Goal: Information Seeking & Learning: Learn about a topic

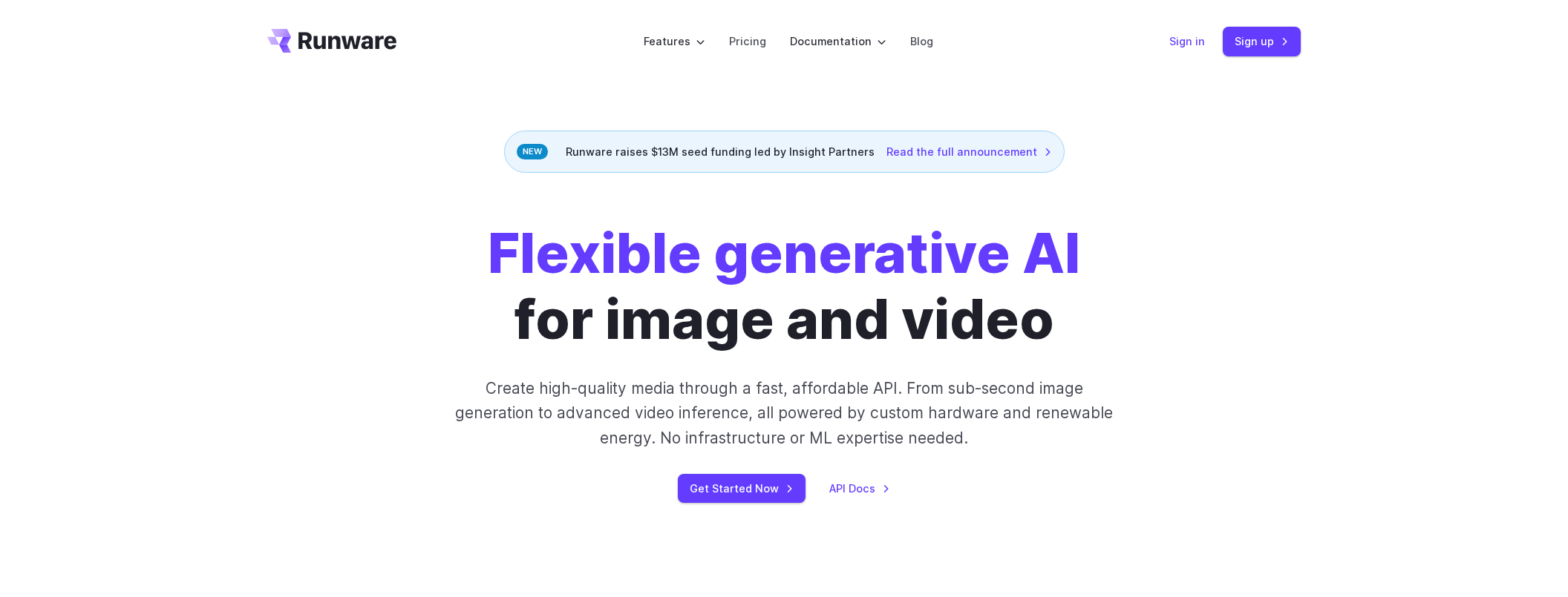
click at [1189, 46] on link "Sign in" at bounding box center [1187, 41] width 36 height 17
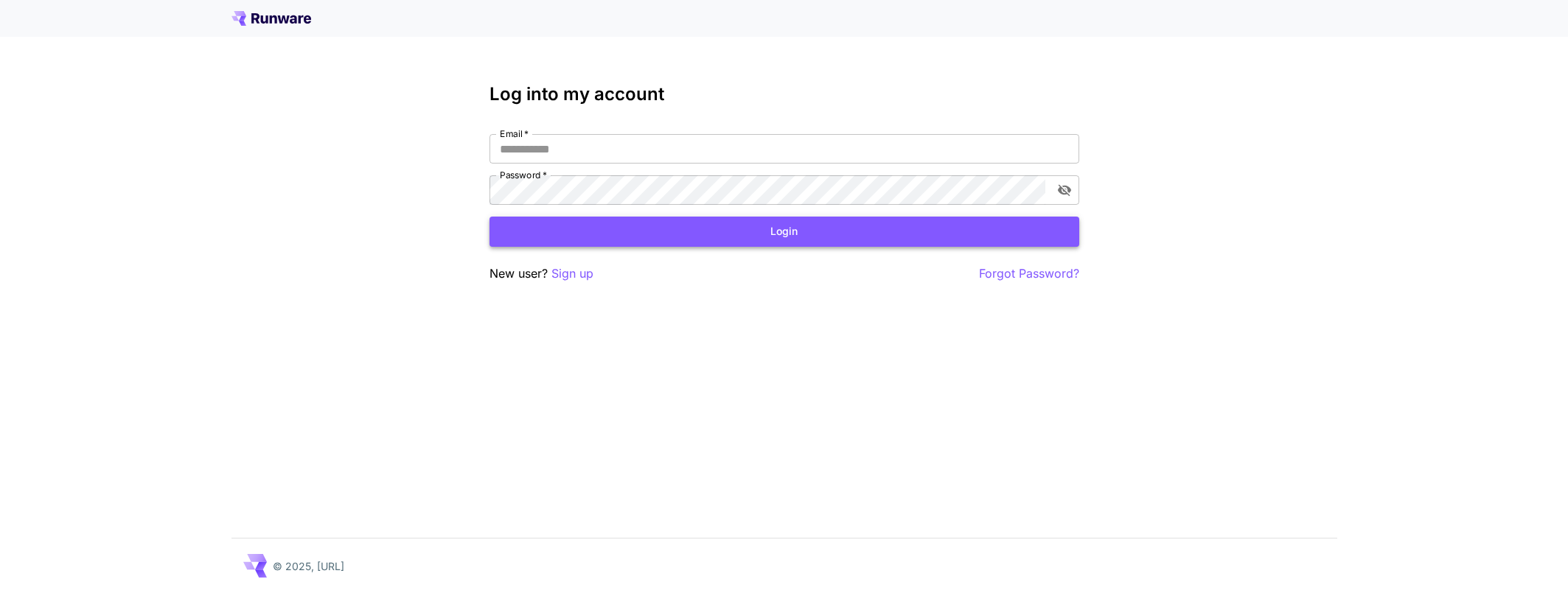
type input "**********"
click at [776, 234] on button "Login" at bounding box center [785, 231] width 590 height 30
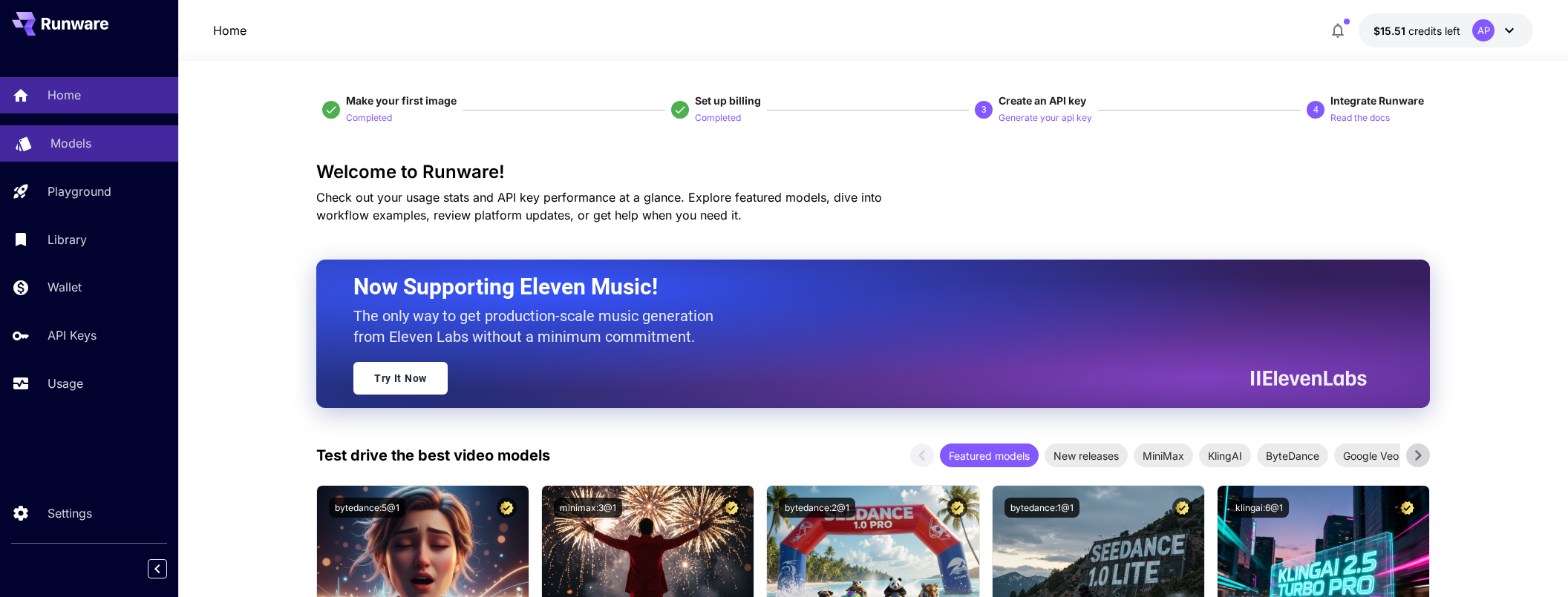
click at [76, 147] on p "Models" at bounding box center [70, 144] width 41 height 18
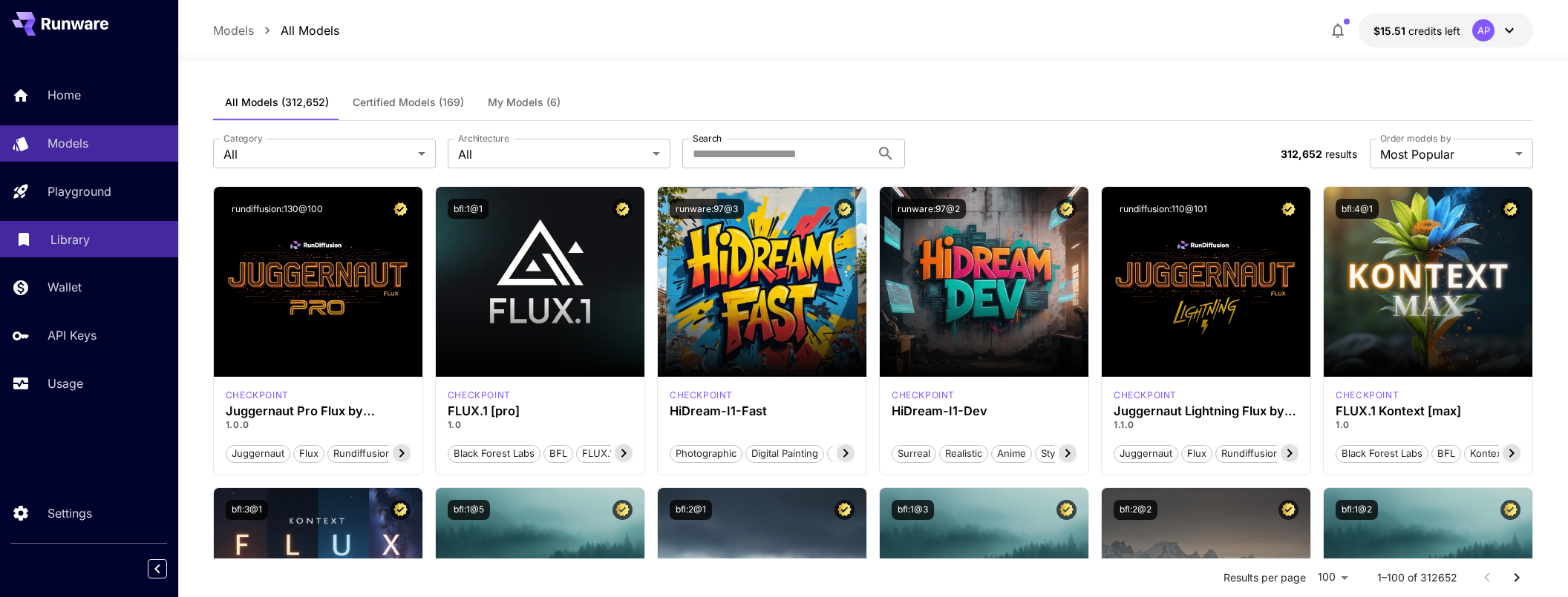
click at [95, 239] on div "Library" at bounding box center [108, 240] width 116 height 18
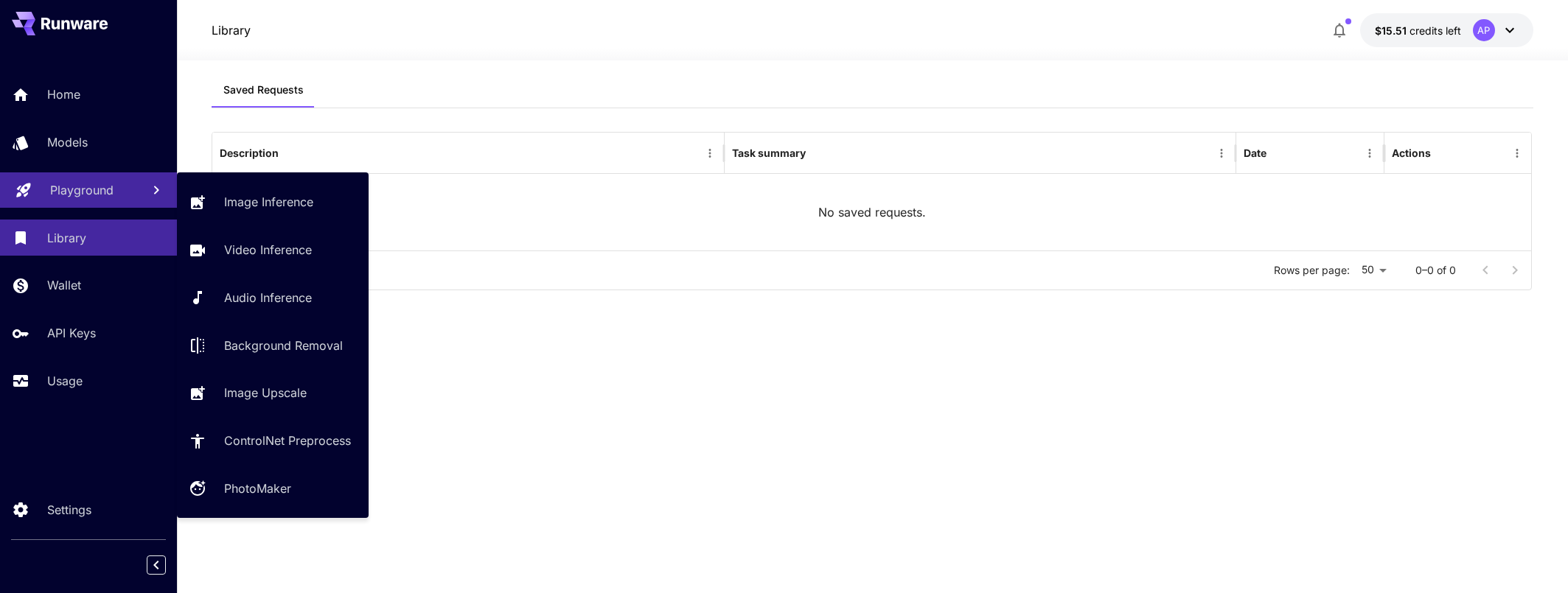
click at [89, 199] on link "Playground" at bounding box center [89, 190] width 177 height 36
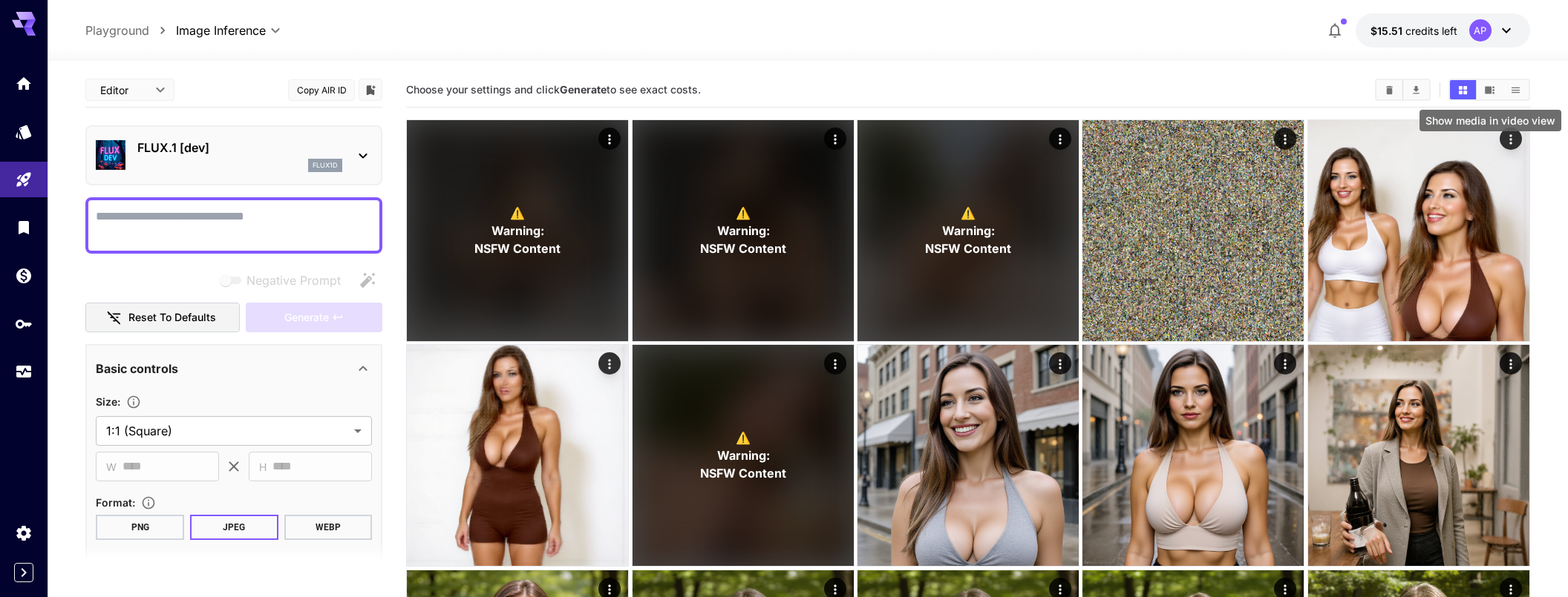
click at [1495, 94] on button "Show media in video view" at bounding box center [1490, 89] width 26 height 19
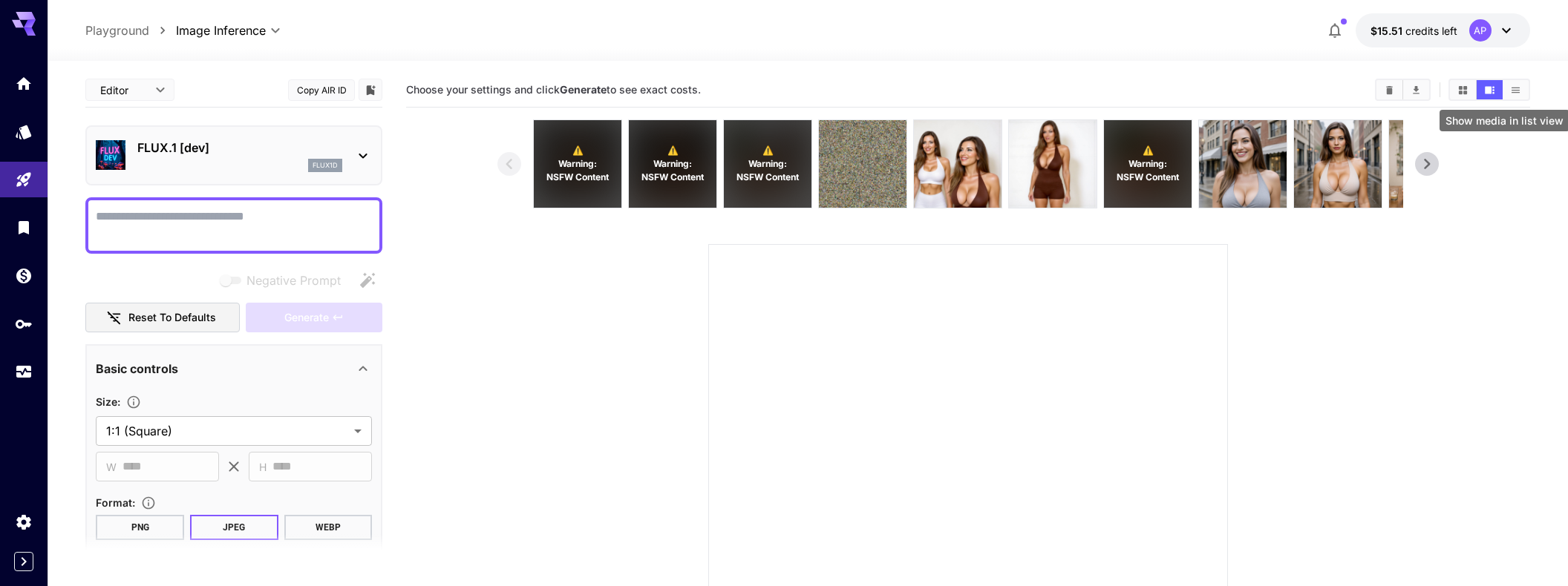
click at [1510, 93] on icon "Show media in list view" at bounding box center [1515, 89] width 11 height 11
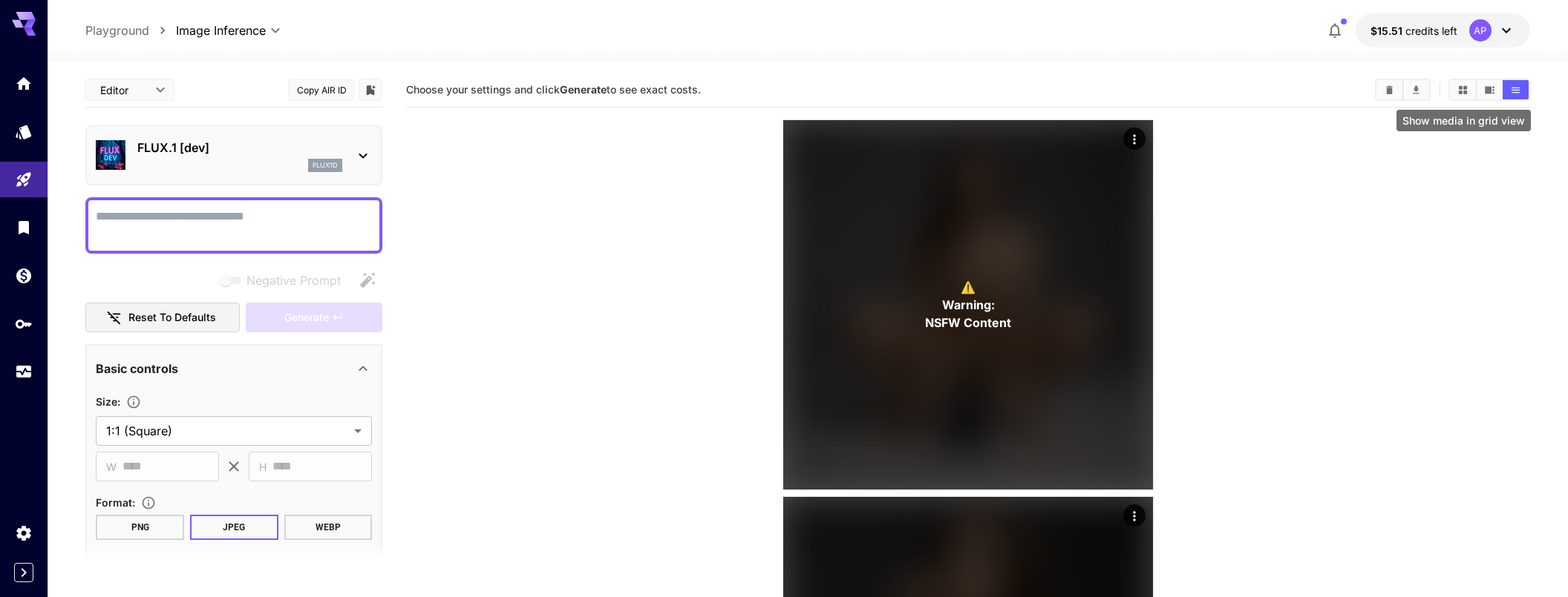
click at [1468, 94] on icon "Show media in grid view" at bounding box center [1462, 89] width 11 height 11
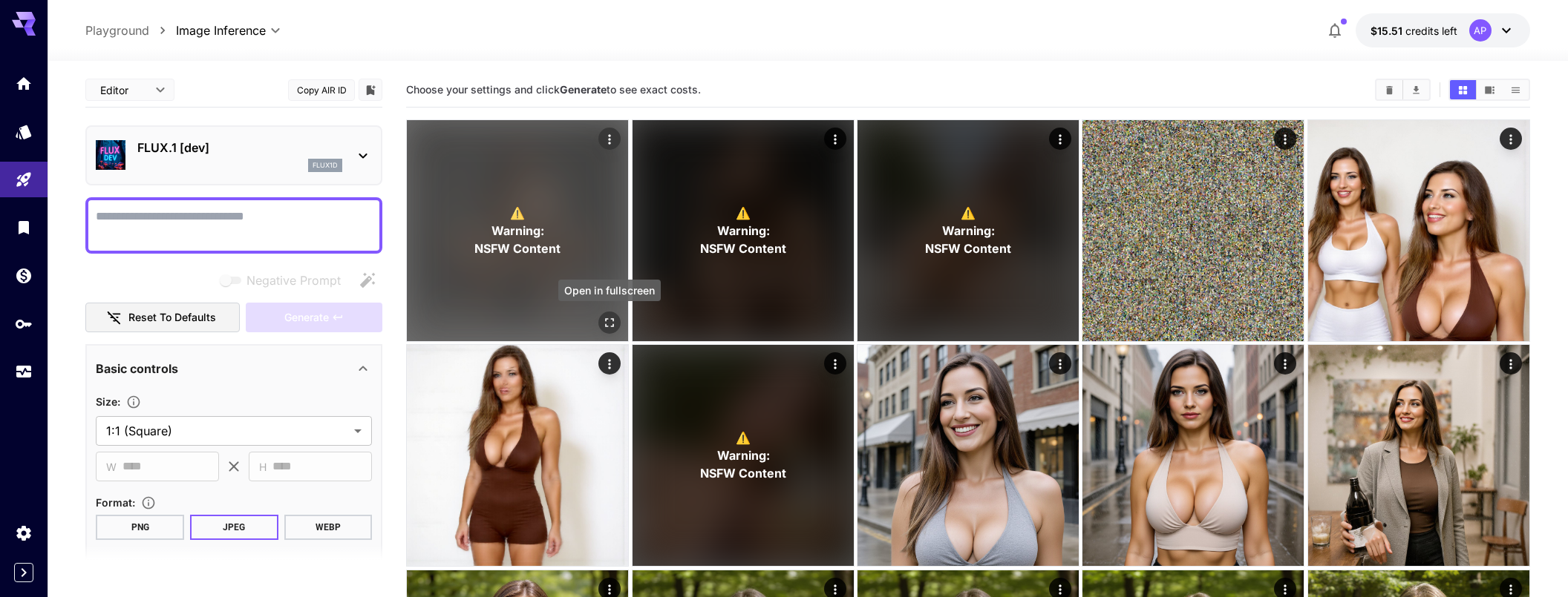
click at [611, 315] on button "Open in fullscreen" at bounding box center [609, 323] width 22 height 22
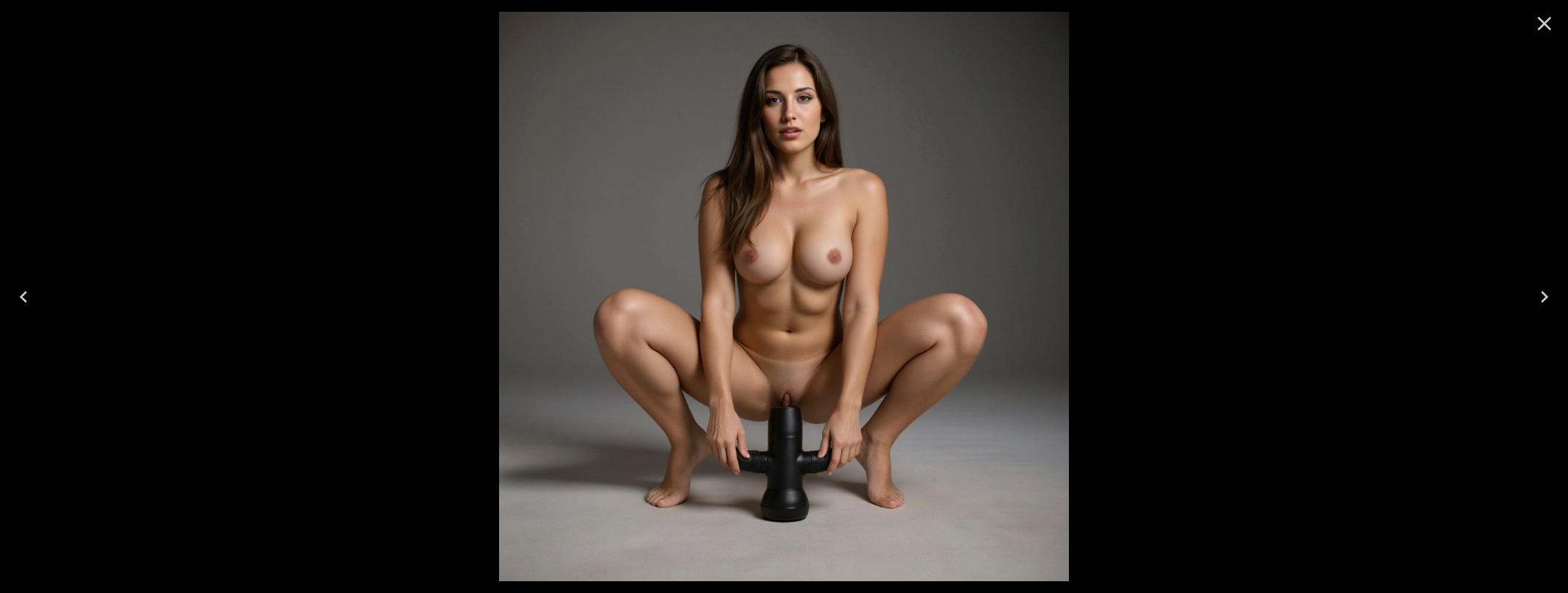
click at [1540, 24] on icon "Close" at bounding box center [1544, 24] width 24 height 24
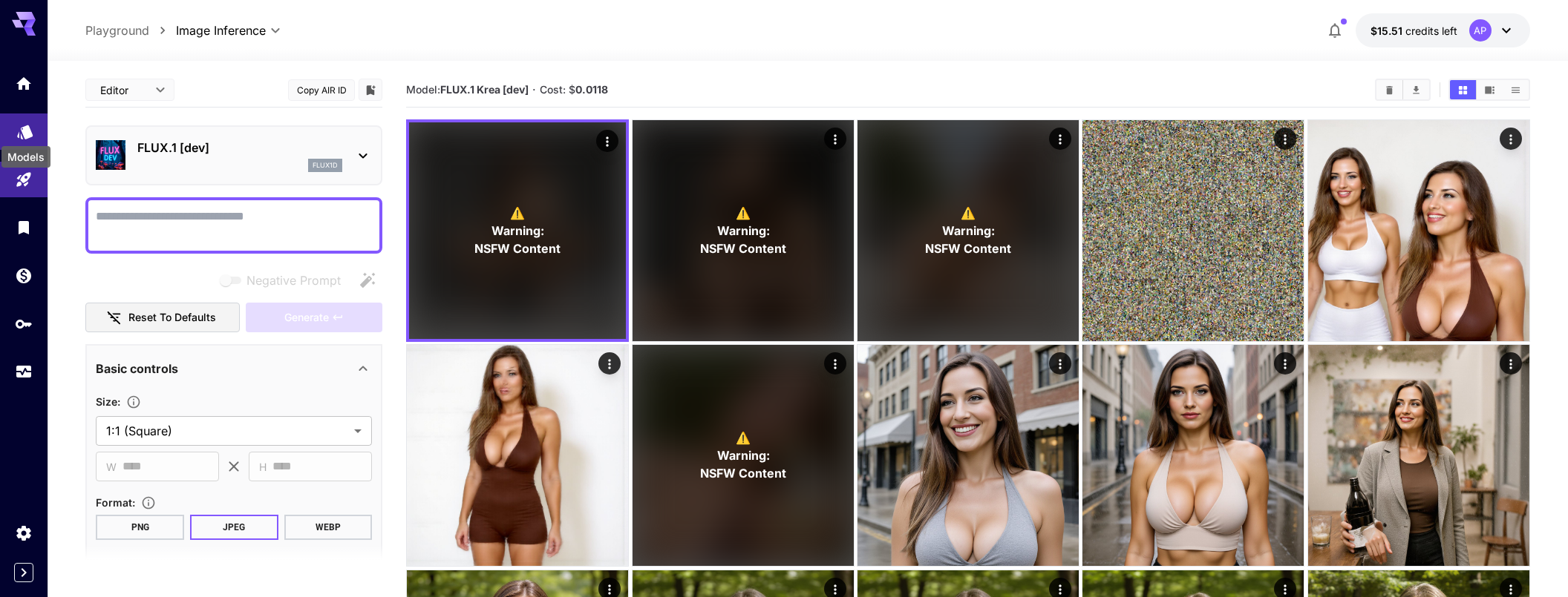
click at [17, 135] on icon "Models" at bounding box center [25, 129] width 18 height 18
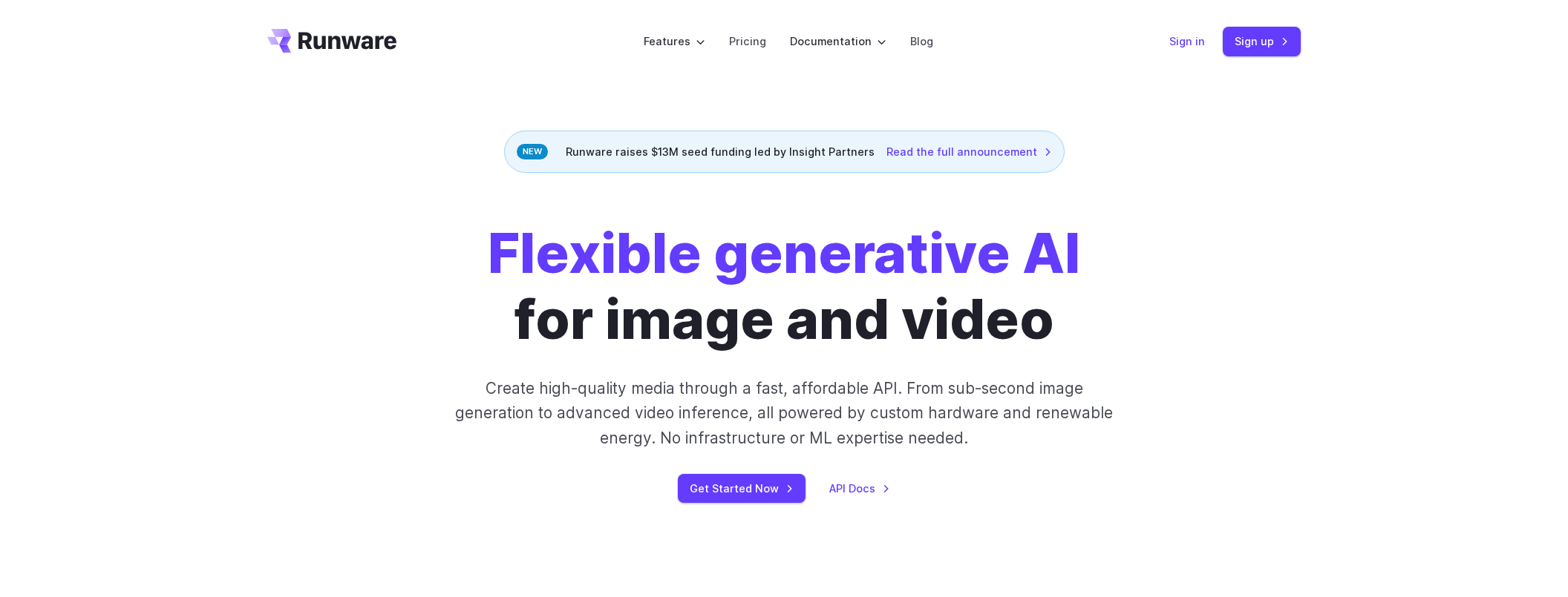
click at [1187, 48] on link "Sign in" at bounding box center [1187, 41] width 36 height 17
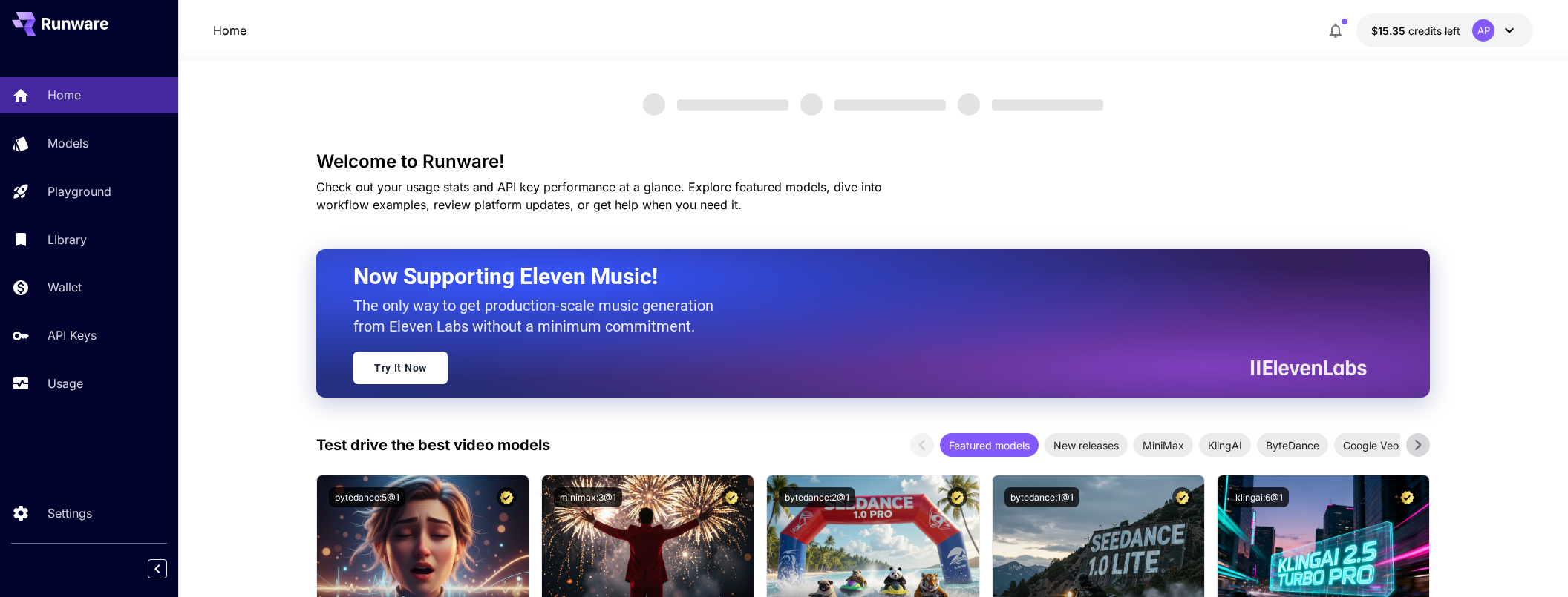
click at [30, 141] on icon at bounding box center [21, 144] width 18 height 18
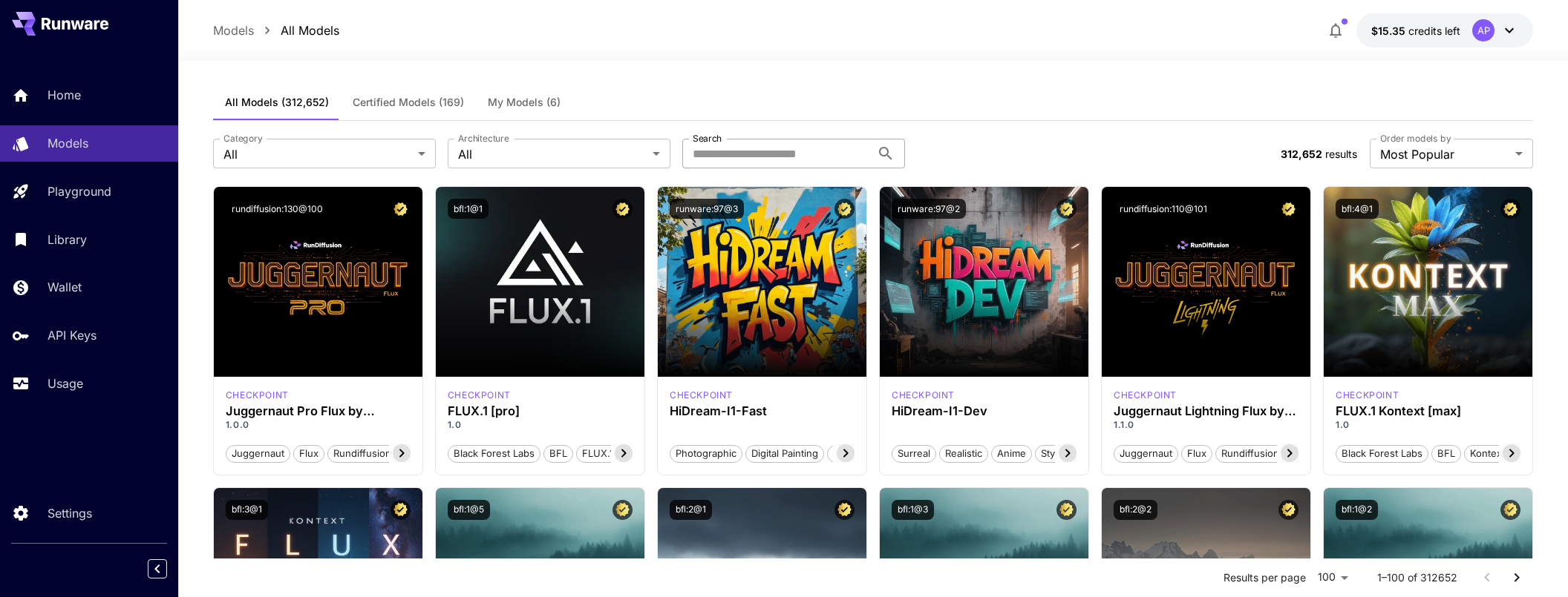
click at [773, 152] on input "Search" at bounding box center [777, 153] width 188 height 30
type input "******"
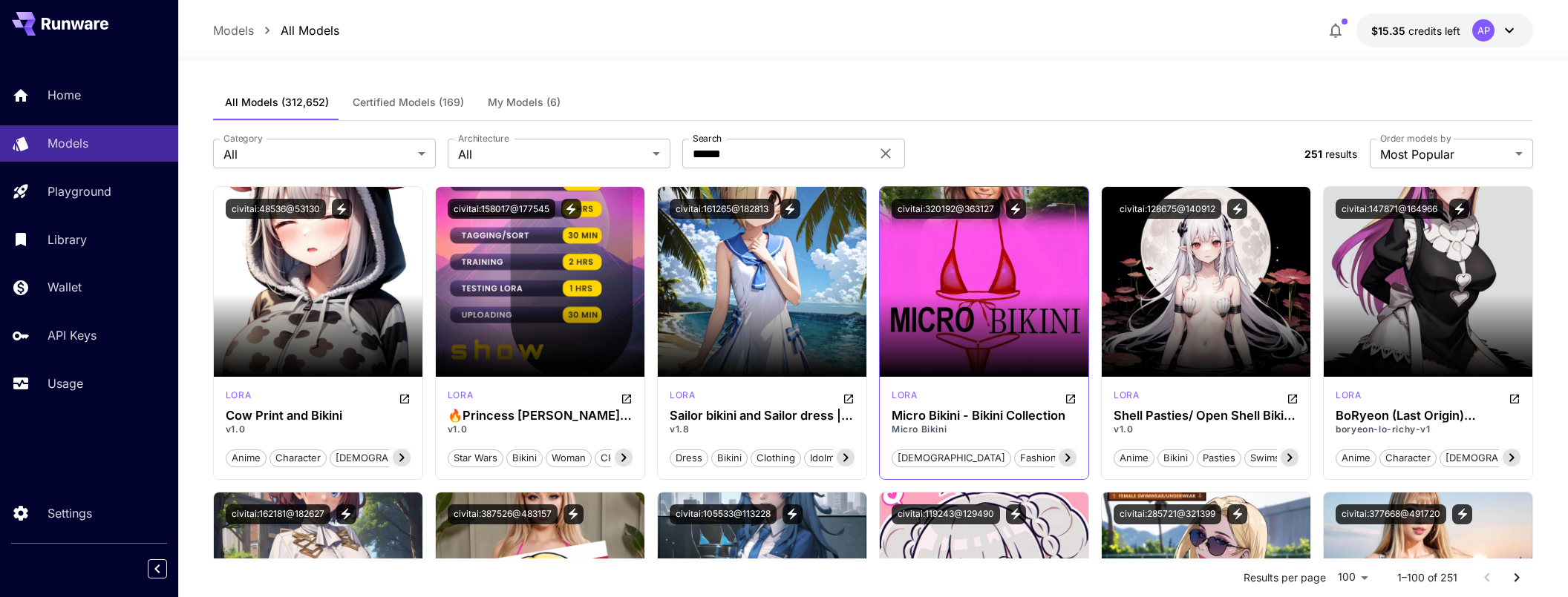
click at [1069, 457] on icon at bounding box center [1067, 458] width 5 height 8
click at [1069, 398] on icon "Open in CivitAI" at bounding box center [1071, 399] width 12 height 12
